Goal: Task Accomplishment & Management: Use online tool/utility

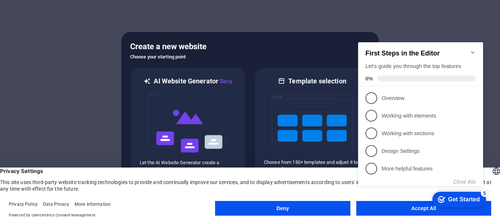
click at [405, 211] on appcues-checklist "Contextual help checklist present on screen" at bounding box center [422, 122] width 134 height 180
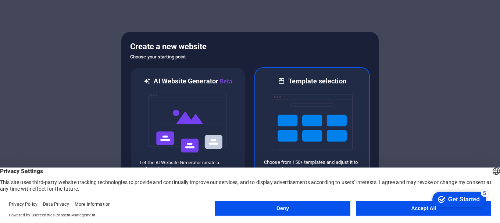
click at [316, 87] on img at bounding box center [312, 122] width 81 height 73
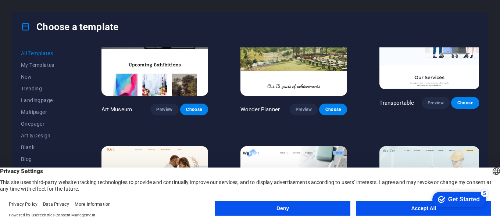
click at [403, 207] on button "Accept All" at bounding box center [423, 208] width 135 height 15
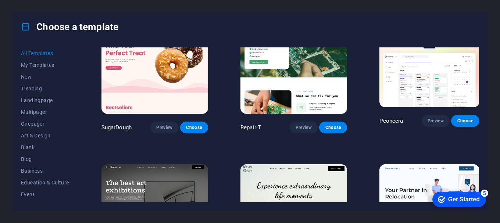
scroll to position [32, 0]
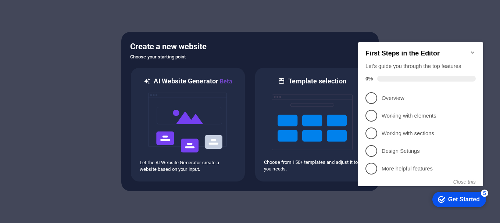
click at [472, 51] on icon "Minimize checklist" at bounding box center [472, 52] width 3 height 2
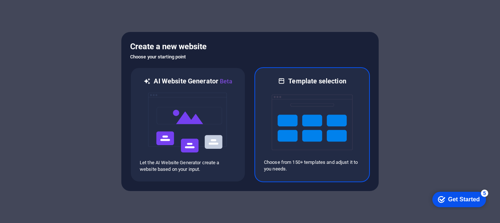
click at [301, 119] on img at bounding box center [312, 122] width 81 height 73
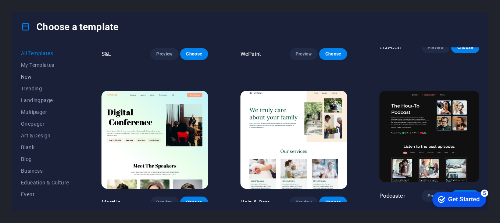
click at [30, 74] on span "New" at bounding box center [45, 77] width 48 height 6
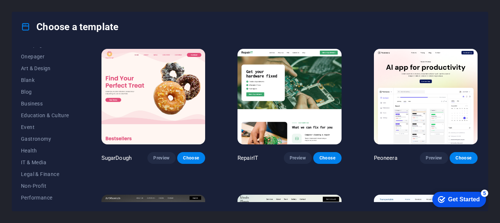
scroll to position [139, 0]
click at [39, 145] on button "Services" at bounding box center [45, 149] width 48 height 12
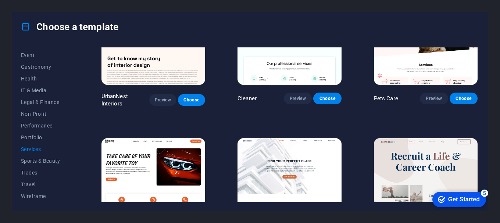
scroll to position [331, 0]
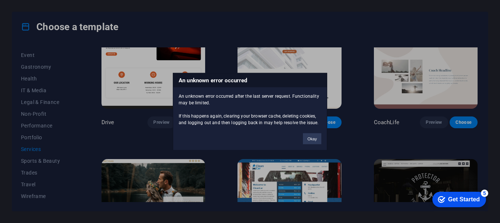
click at [368, 146] on div "An unknown error occurred An unknown error occurred after the last server reque…" at bounding box center [250, 111] width 500 height 223
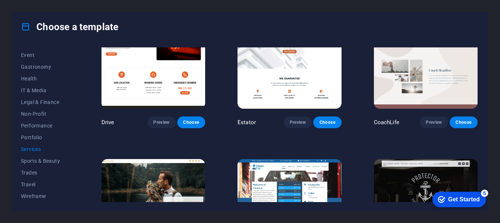
scroll to position [478, 0]
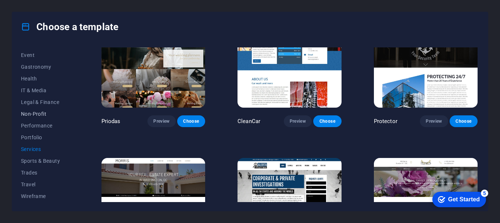
click at [35, 114] on span "Non-Profit" at bounding box center [45, 114] width 48 height 6
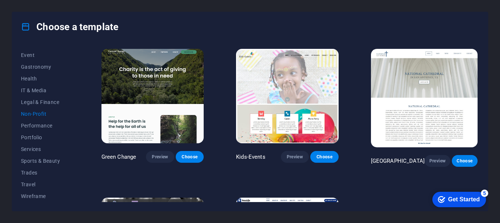
click at [170, 93] on img at bounding box center [152, 96] width 102 height 94
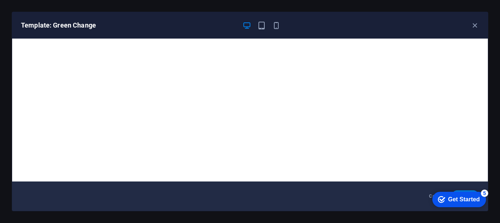
click at [476, 30] on div "Template: Green Change" at bounding box center [249, 25] width 475 height 26
click at [471, 26] on icon "button" at bounding box center [474, 25] width 8 height 8
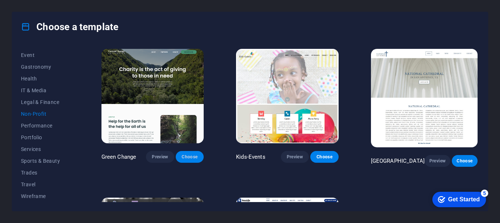
click at [198, 155] on span "Choose" at bounding box center [189, 157] width 16 height 6
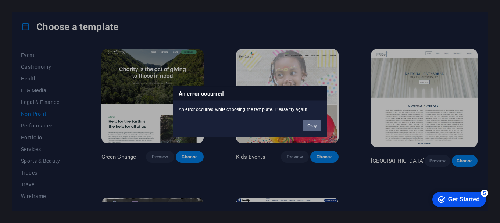
click at [314, 127] on button "Okay" at bounding box center [312, 125] width 18 height 11
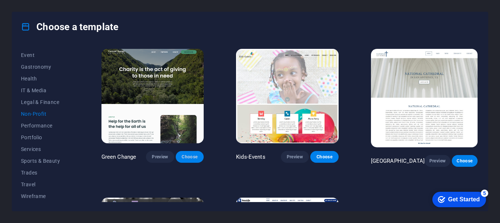
click at [185, 157] on span "Choose" at bounding box center [189, 157] width 16 height 6
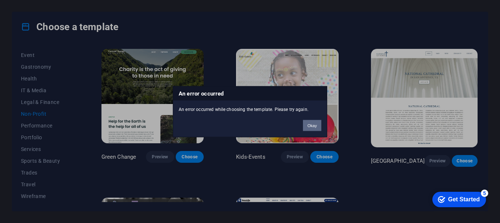
click at [306, 129] on button "Okay" at bounding box center [312, 125] width 18 height 11
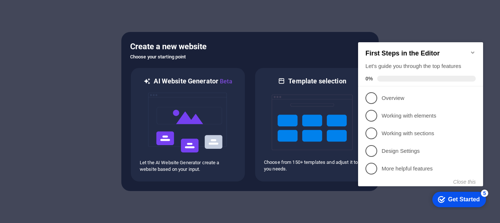
click at [457, 3] on div at bounding box center [250, 111] width 500 height 223
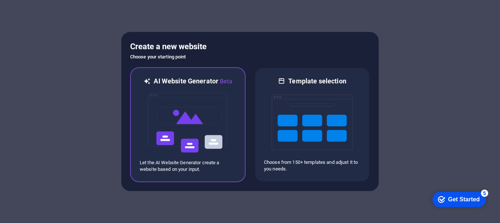
click at [210, 100] on img at bounding box center [187, 122] width 81 height 73
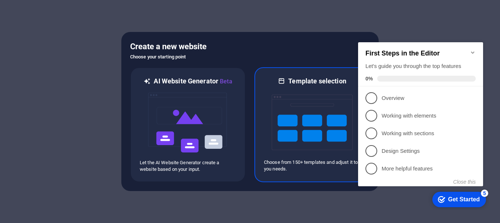
click at [270, 103] on div at bounding box center [312, 122] width 96 height 73
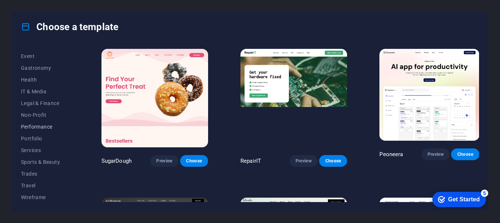
scroll to position [139, 0]
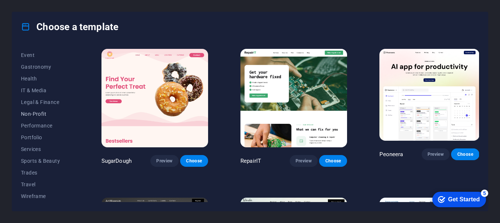
click at [37, 112] on span "Non-Profit" at bounding box center [45, 114] width 48 height 6
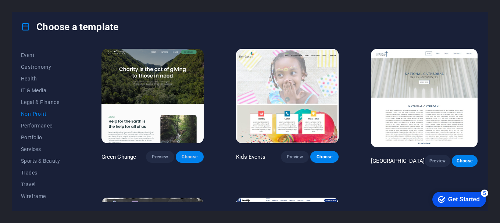
click at [198, 157] on span "Choose" at bounding box center [189, 157] width 16 height 6
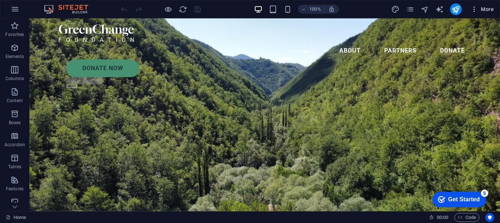
click at [485, 11] on span "More" at bounding box center [481, 9] width 23 height 7
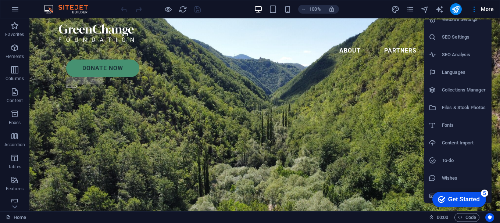
scroll to position [11, 0]
click at [456, 8] on div at bounding box center [250, 111] width 500 height 223
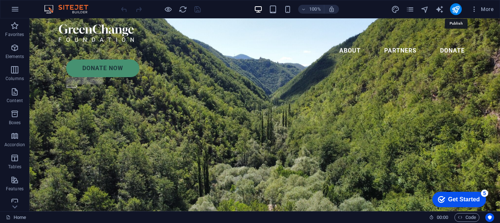
click at [456, 8] on icon "publish" at bounding box center [455, 9] width 8 height 8
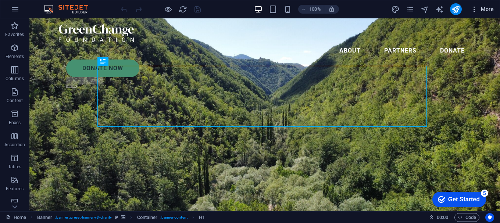
click at [471, 8] on icon "button" at bounding box center [473, 9] width 7 height 7
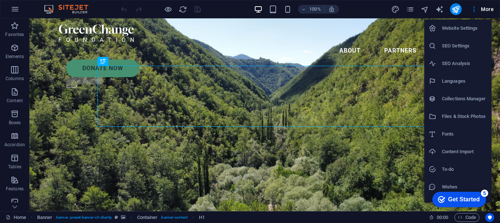
click at [418, 13] on div at bounding box center [250, 111] width 500 height 223
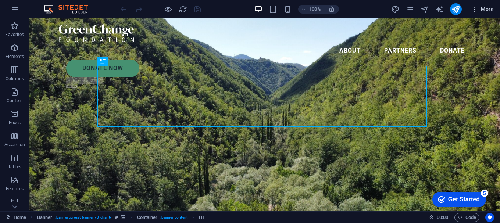
click at [486, 8] on span "More" at bounding box center [481, 9] width 23 height 7
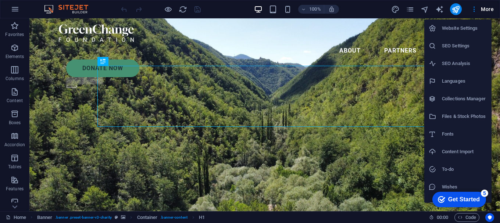
click at [471, 8] on div at bounding box center [250, 111] width 500 height 223
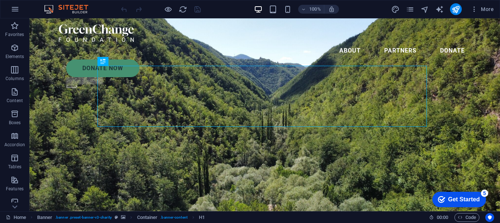
click at [72, 6] on img at bounding box center [69, 9] width 55 height 9
click at [17, 12] on icon "button" at bounding box center [15, 9] width 9 height 9
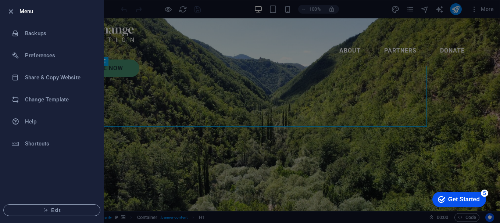
drag, startPoint x: 56, startPoint y: 211, endPoint x: 62, endPoint y: 197, distance: 15.1
click at [60, 202] on li "Exit" at bounding box center [51, 210] width 103 height 25
click at [72, 210] on span "Exit" at bounding box center [52, 210] width 85 height 6
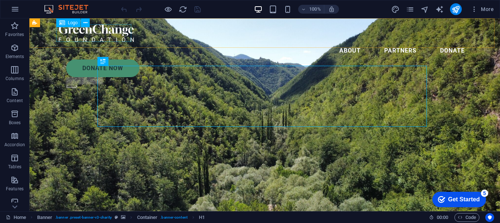
click at [73, 33] on div at bounding box center [264, 33] width 411 height 18
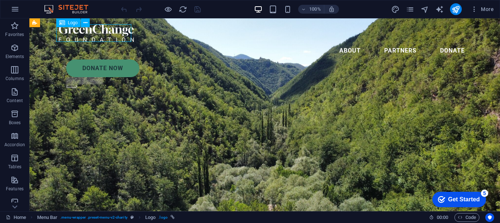
click at [112, 36] on div at bounding box center [264, 33] width 411 height 18
click at [112, 36] on div "Drag here to replace the existing content. Press “Ctrl” if you want to create a…" at bounding box center [264, 114] width 470 height 193
select select "px"
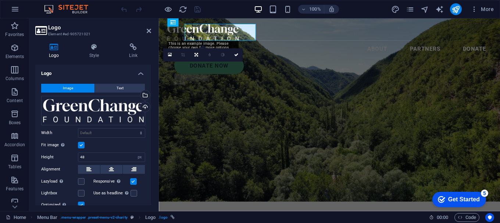
click at [112, 36] on h3 "Element #ed-905721021" at bounding box center [92, 34] width 88 height 7
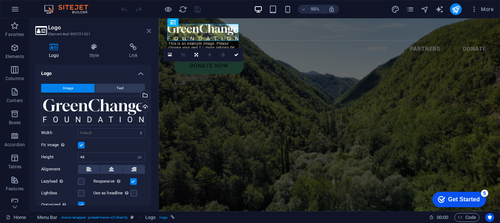
click at [148, 32] on icon at bounding box center [149, 31] width 4 height 6
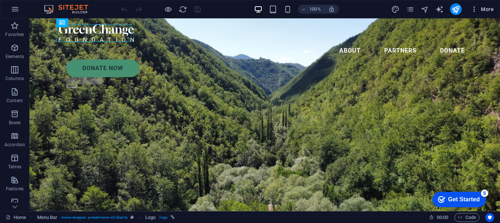
click at [471, 7] on icon "button" at bounding box center [473, 9] width 7 height 7
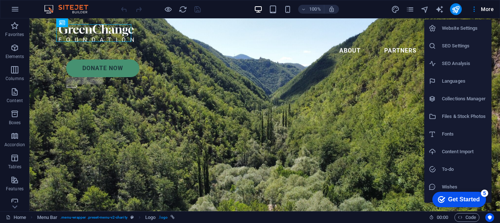
scroll to position [11, 0]
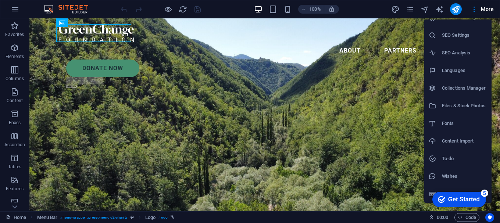
click at [391, 195] on div at bounding box center [250, 111] width 500 height 223
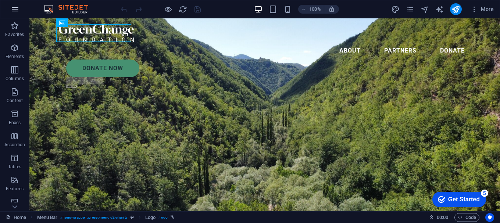
click at [15, 9] on icon "button" at bounding box center [15, 9] width 9 height 9
